Goal: Find contact information: Find contact information

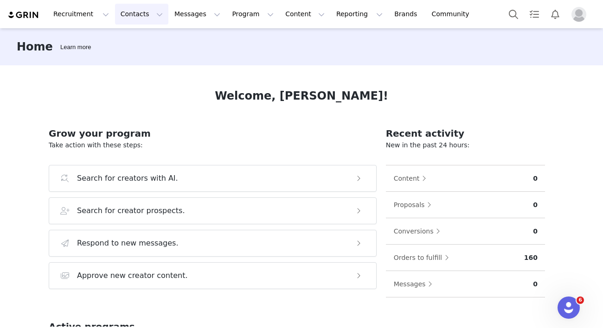
click at [134, 16] on button "Contacts Contacts" at bounding box center [141, 14] width 53 height 21
click at [161, 43] on div "Creators" at bounding box center [145, 41] width 62 height 10
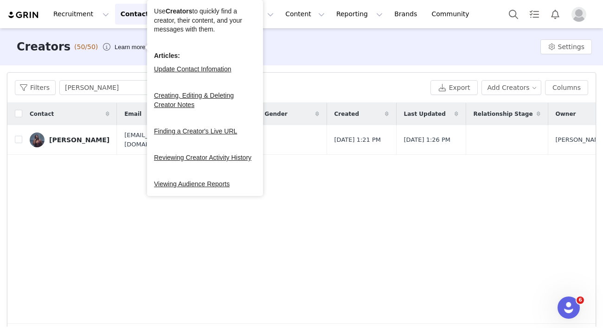
click at [363, 160] on div "Creators (50/50) Learn more Settings Filters Filter Logic And Or Archived Selec…" at bounding box center [301, 177] width 603 height 299
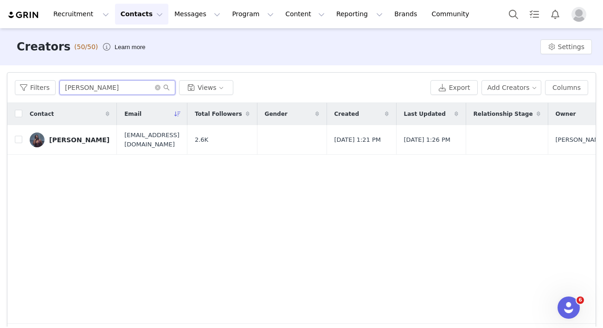
click at [106, 85] on input "[PERSON_NAME]" at bounding box center [117, 87] width 116 height 15
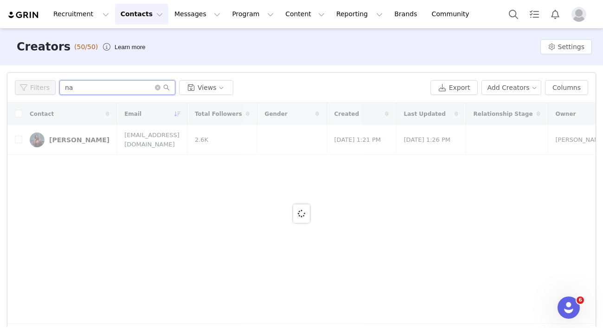
type input "n"
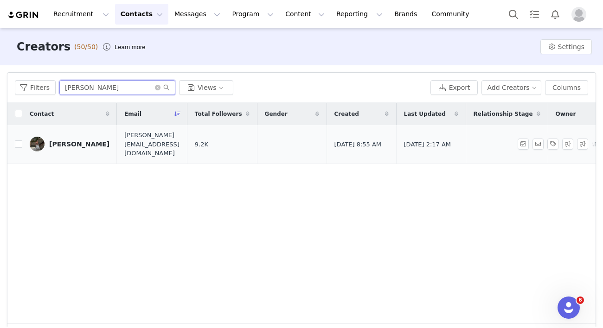
type input "[PERSON_NAME]"
click at [68, 137] on link "[PERSON_NAME]" at bounding box center [70, 144] width 80 height 15
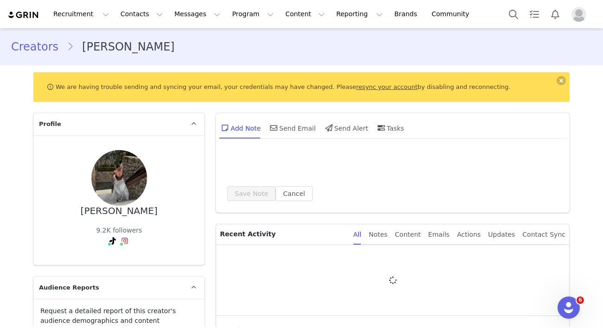
type input "+1 ([GEOGRAPHIC_DATA])"
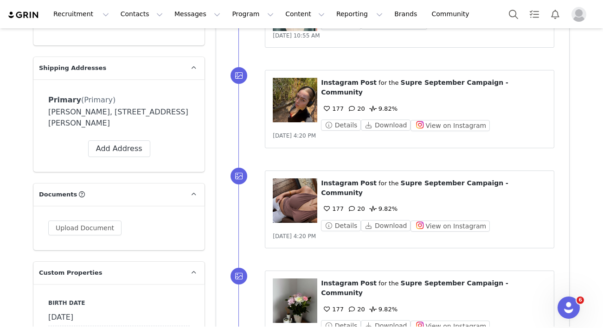
scroll to position [870, 0]
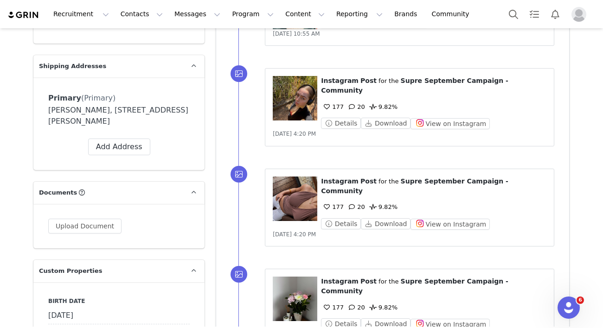
drag, startPoint x: 48, startPoint y: 101, endPoint x: 161, endPoint y: 115, distance: 114.0
click at [160, 114] on div "Primary (Primary) Label Primary First Name [PERSON_NAME] Last Name [PERSON_NAME…" at bounding box center [118, 123] width 171 height 93
copy div "[PERSON_NAME], [STREET_ADDRESS][PERSON_NAME]"
